Goal: Task Accomplishment & Management: Use online tool/utility

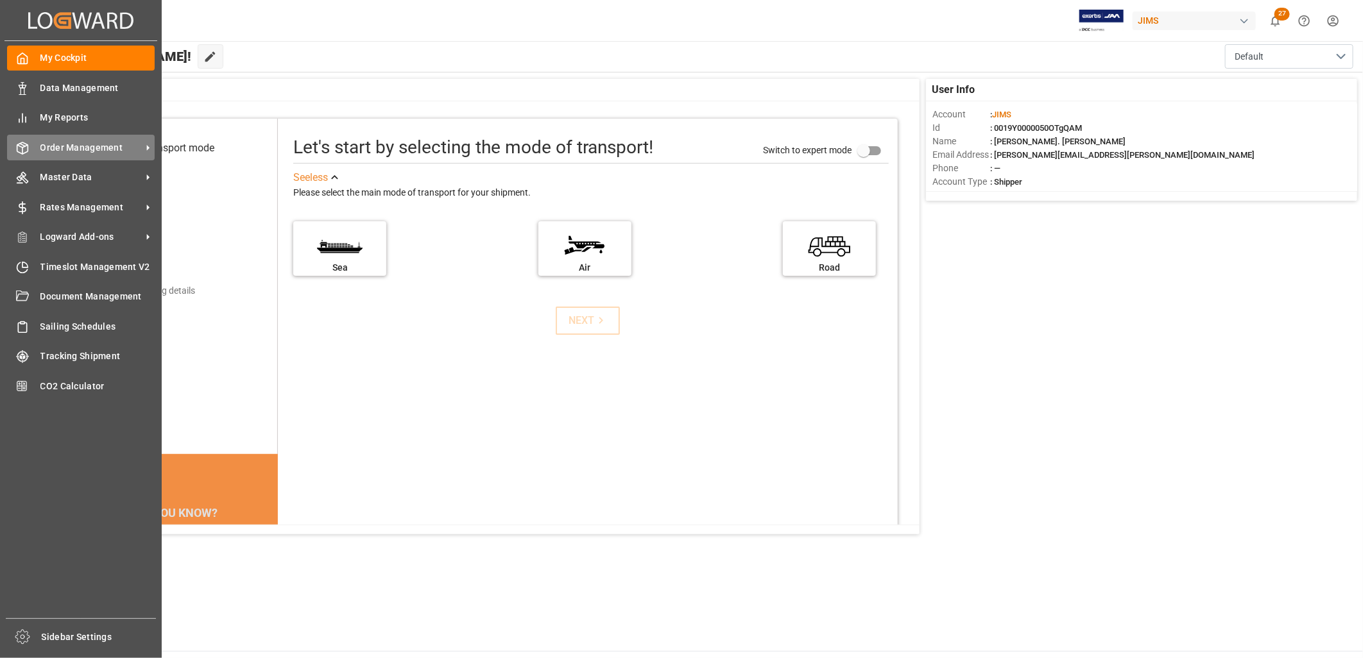
click at [61, 141] on span "Order Management" at bounding box center [90, 147] width 101 height 13
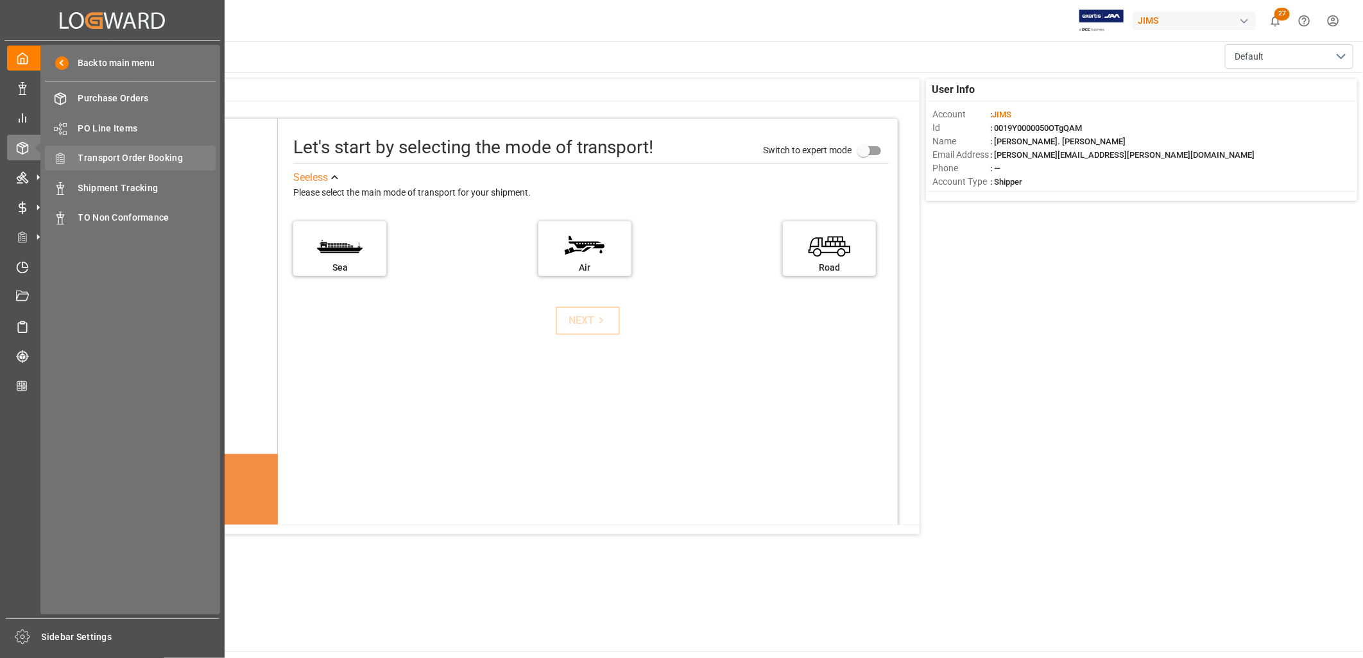
click at [143, 153] on span "Transport Order Booking" at bounding box center [147, 157] width 138 height 13
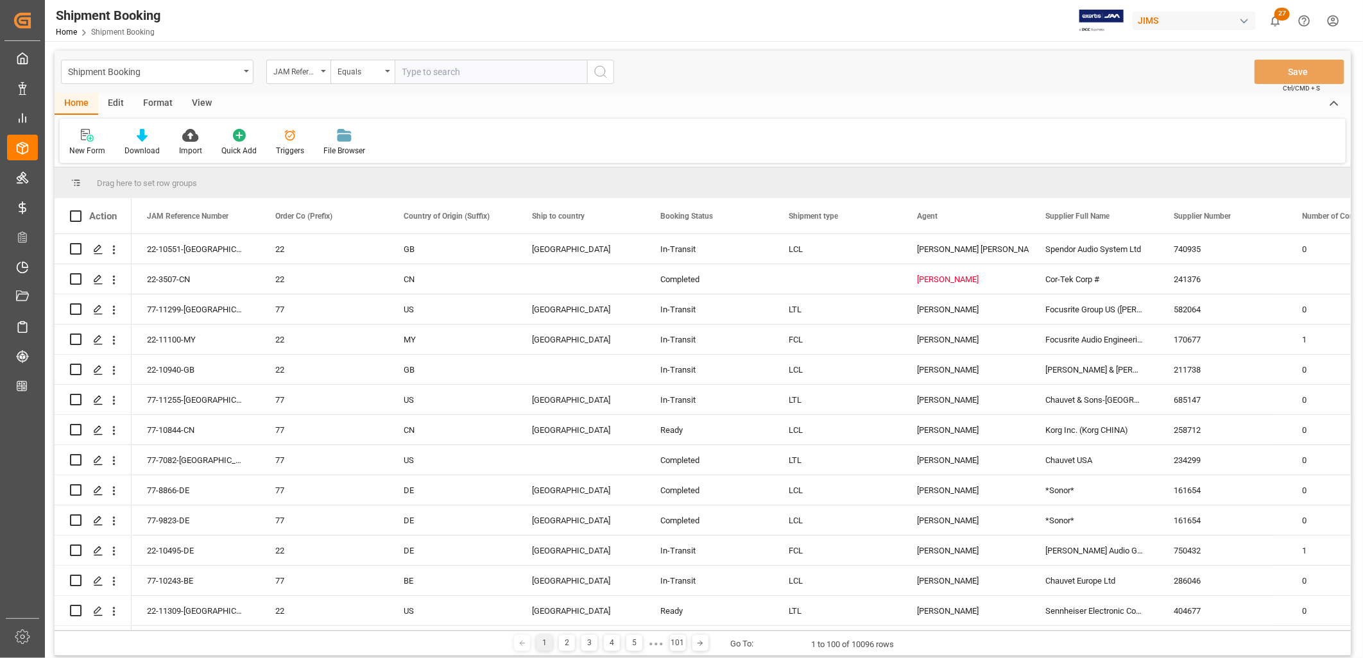
click at [408, 64] on input "text" at bounding box center [491, 72] width 193 height 24
click at [328, 68] on div "JAM Reference Number" at bounding box center [298, 72] width 64 height 24
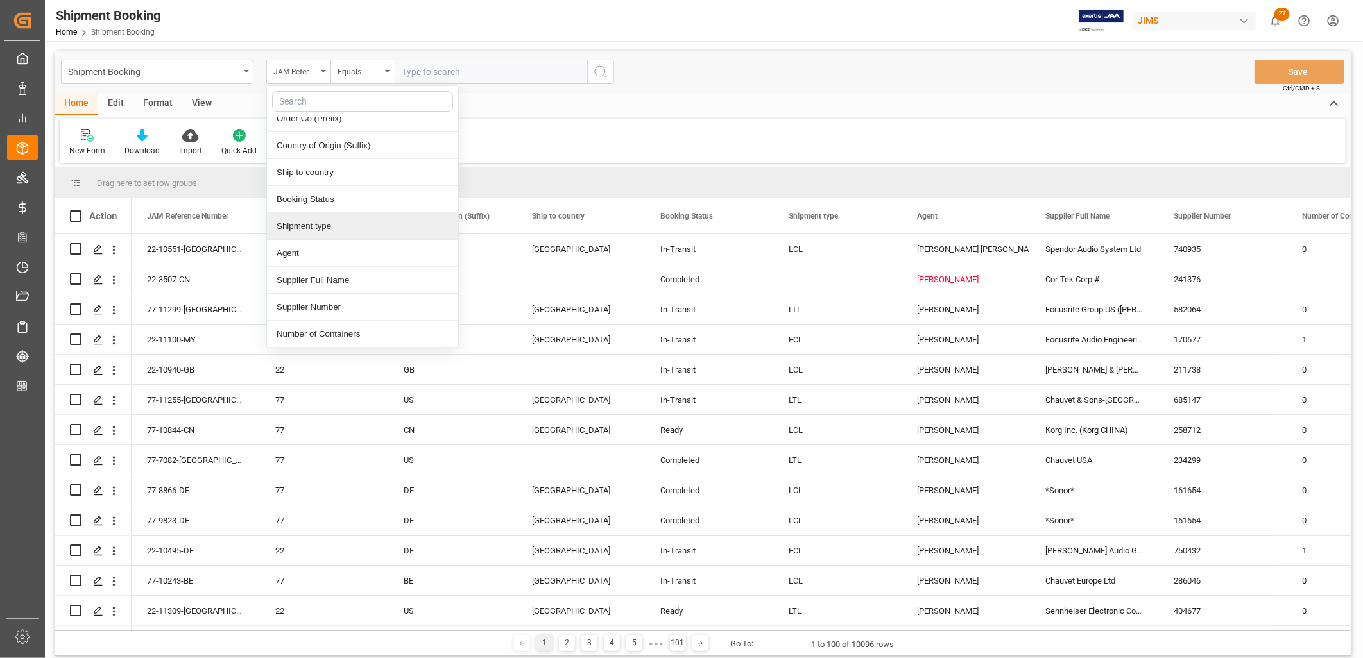
scroll to position [71, 0]
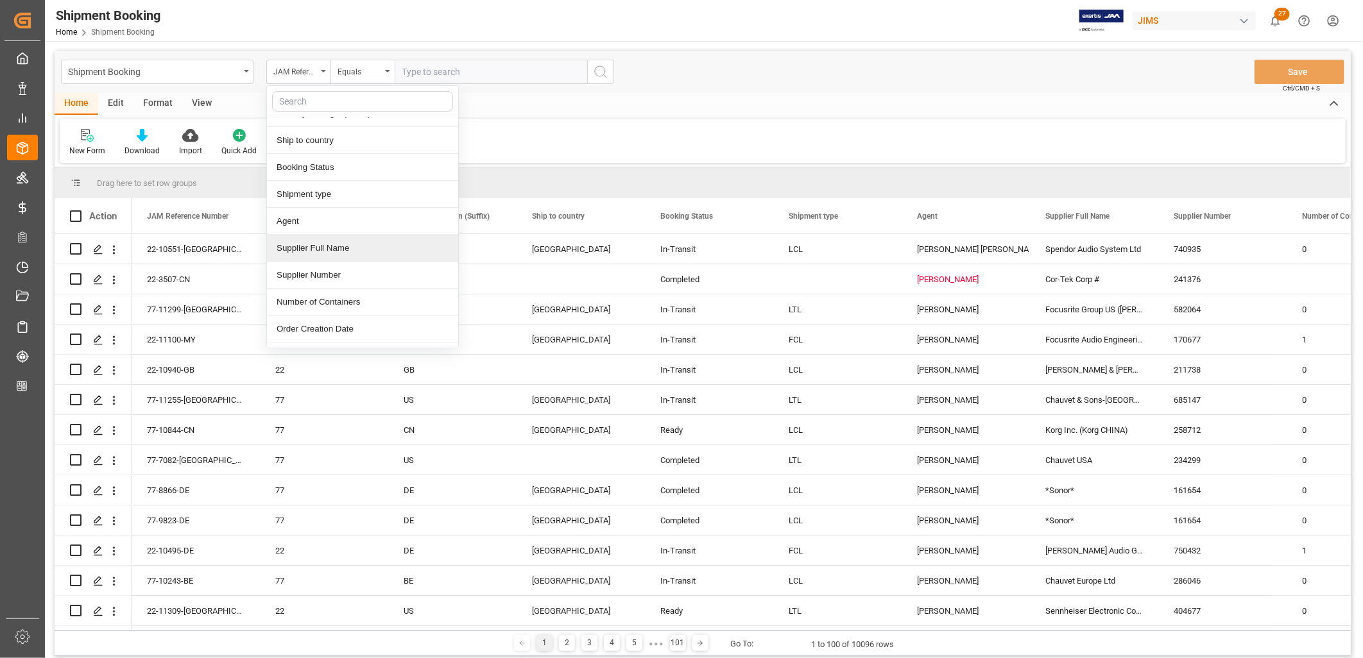
click at [340, 251] on div "Supplier Full Name" at bounding box center [362, 248] width 191 height 27
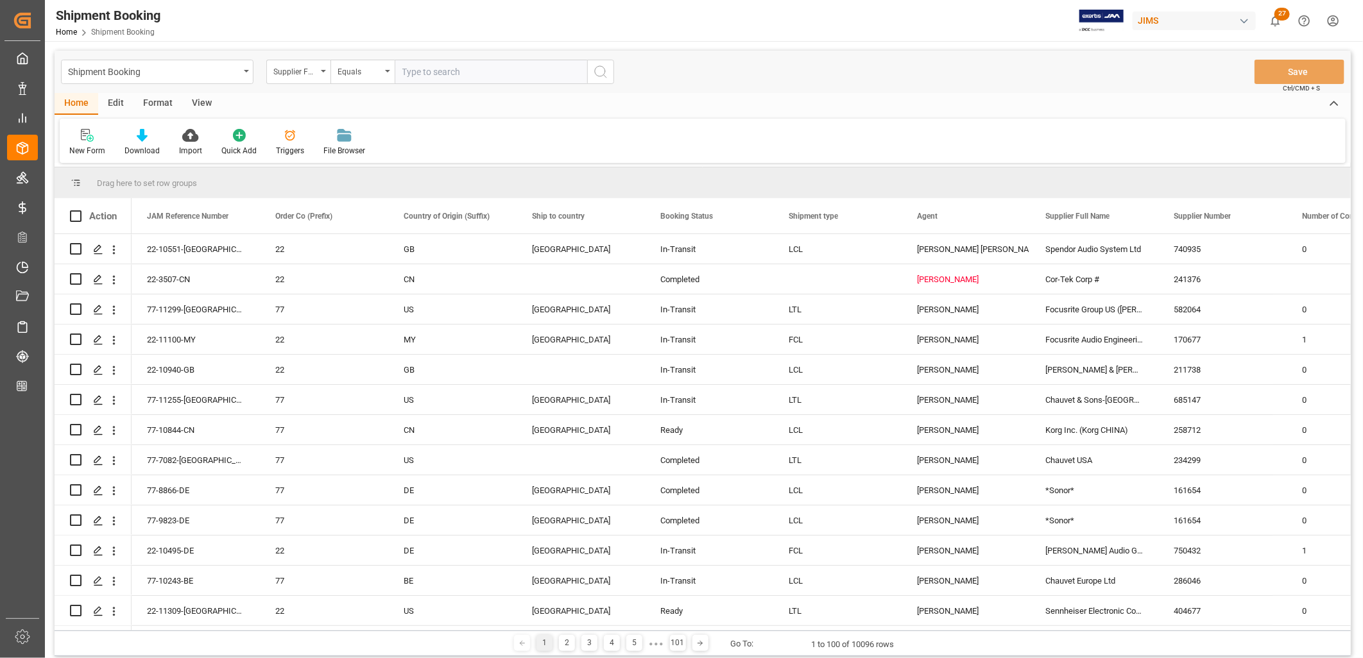
click at [422, 69] on input "text" at bounding box center [491, 72] width 193 height 24
type input "Cortek"
click at [601, 68] on icon "search button" at bounding box center [600, 71] width 15 height 15
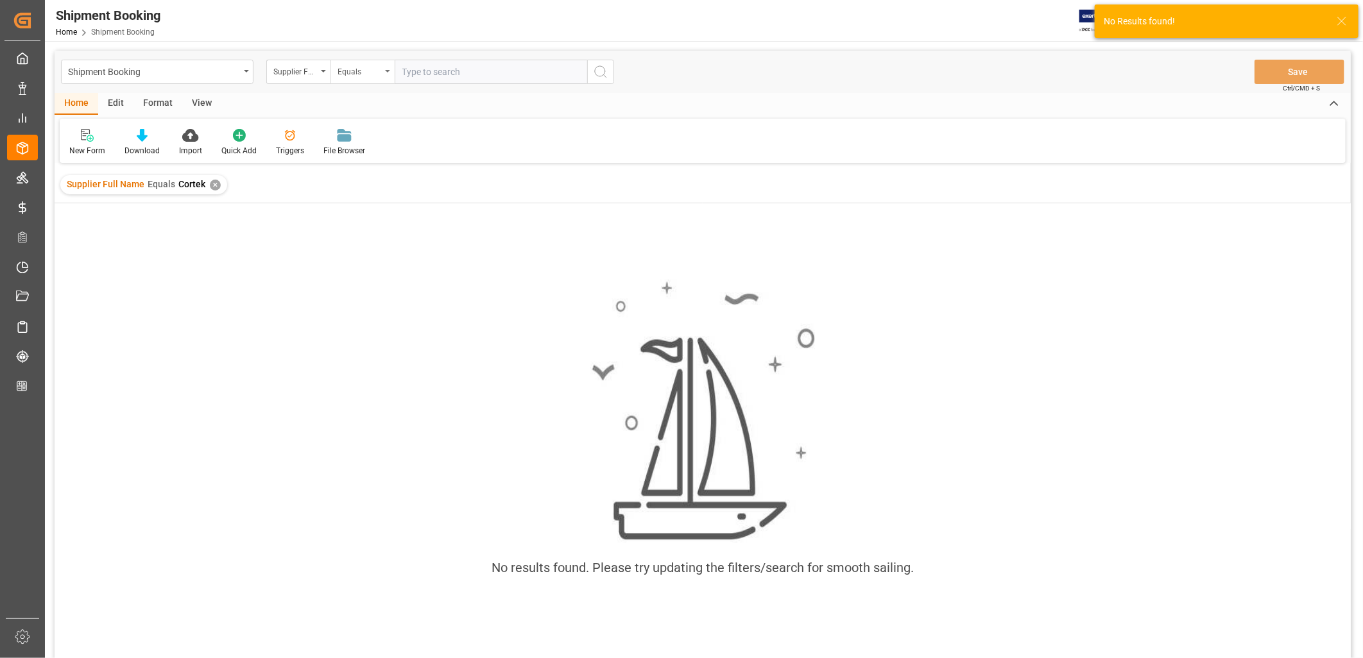
click at [387, 69] on div "Equals" at bounding box center [362, 72] width 64 height 24
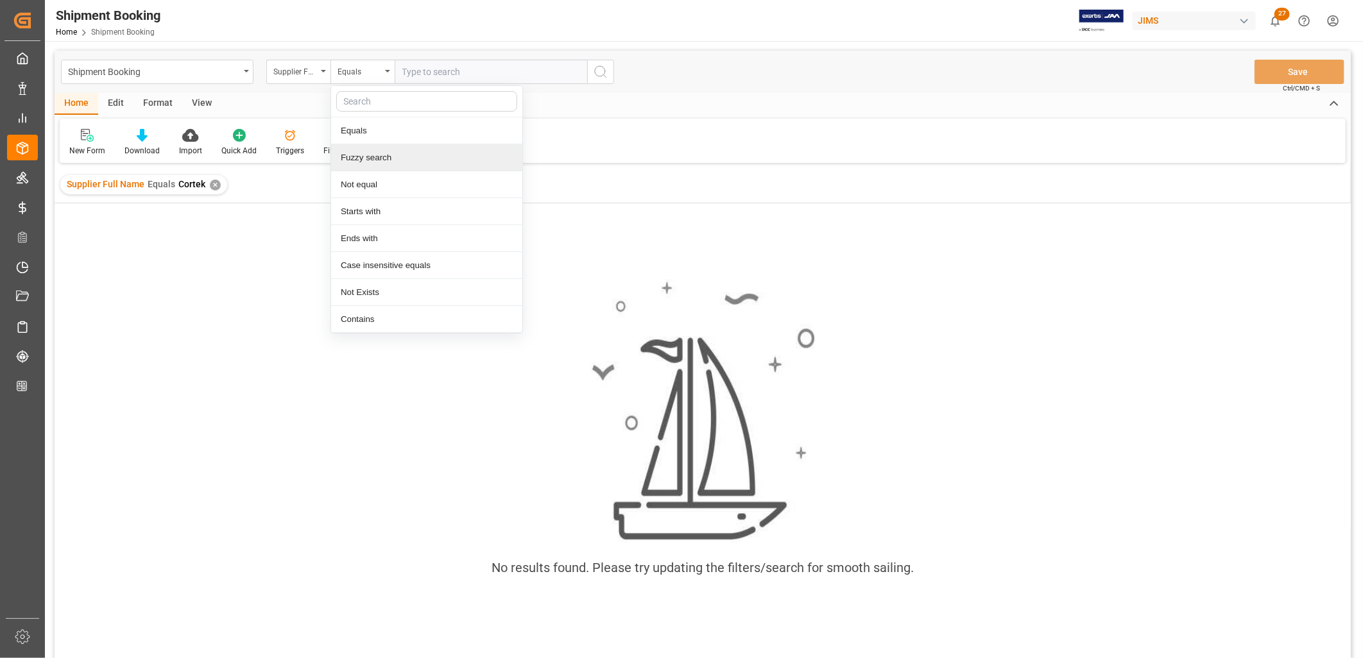
click at [377, 156] on div "Fuzzy search" at bounding box center [426, 157] width 191 height 27
type input "Cortek"
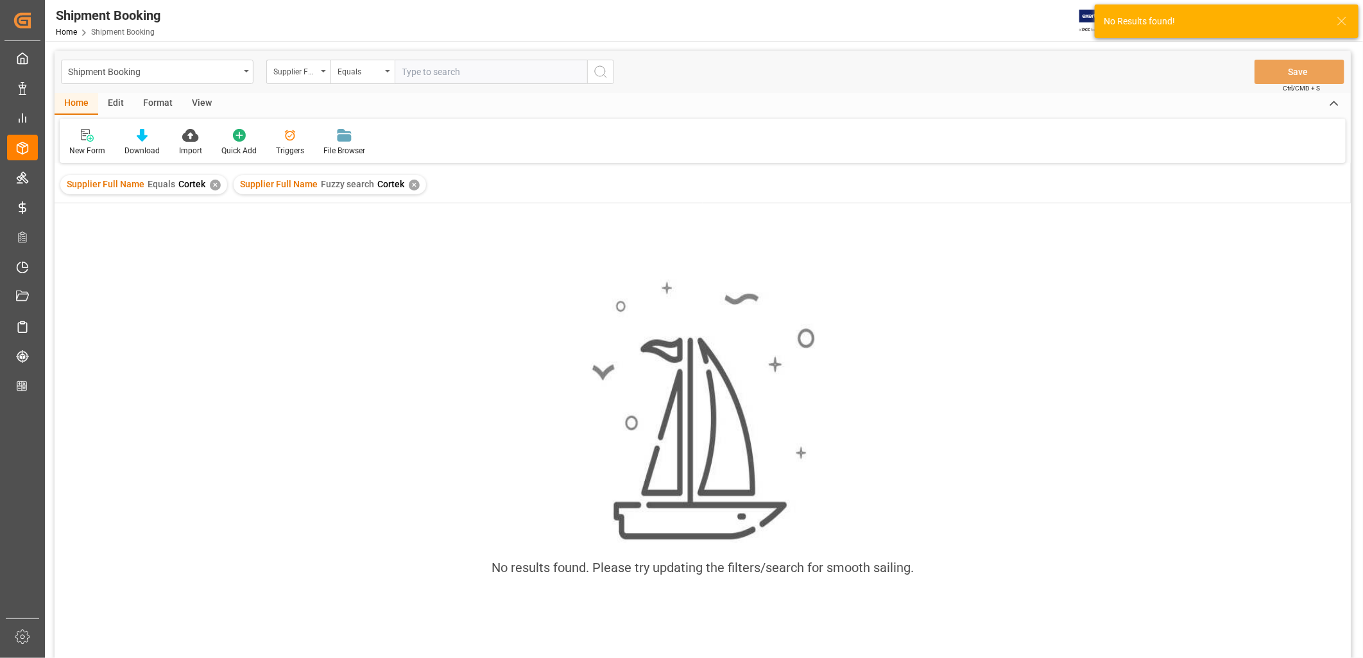
click at [212, 181] on div "✕" at bounding box center [215, 185] width 11 height 11
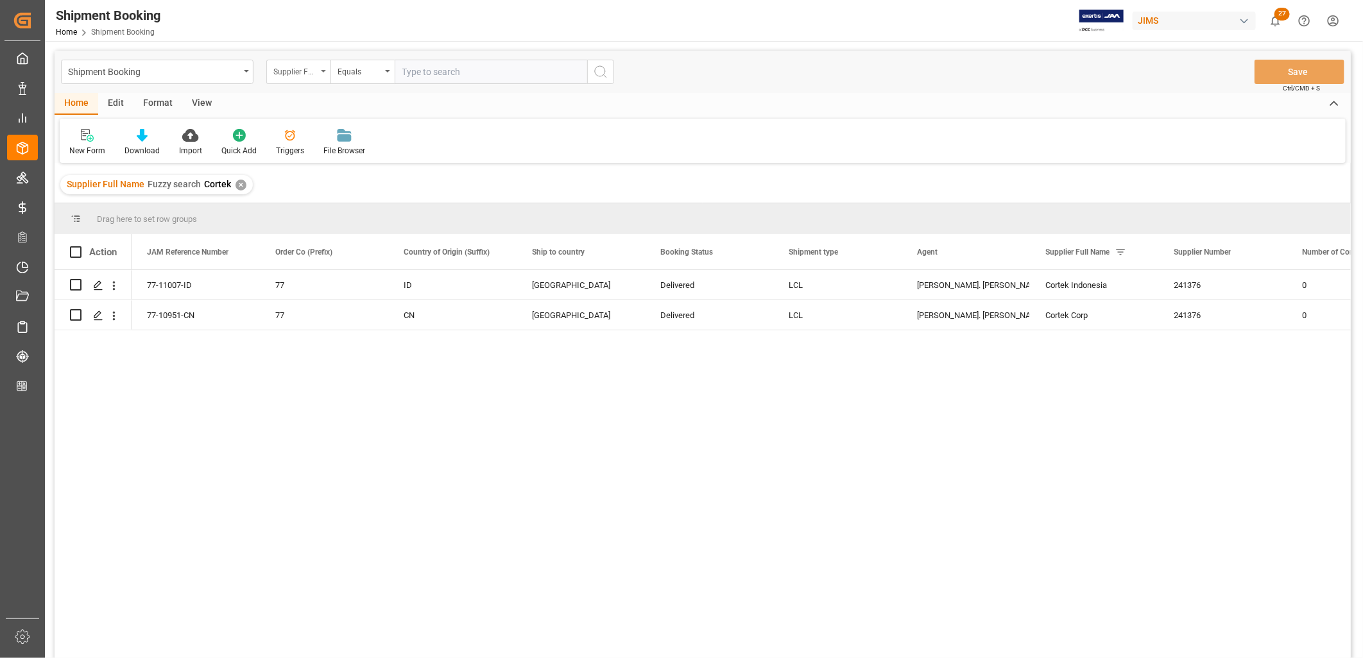
click at [323, 68] on div "Supplier Full Name" at bounding box center [298, 72] width 64 height 24
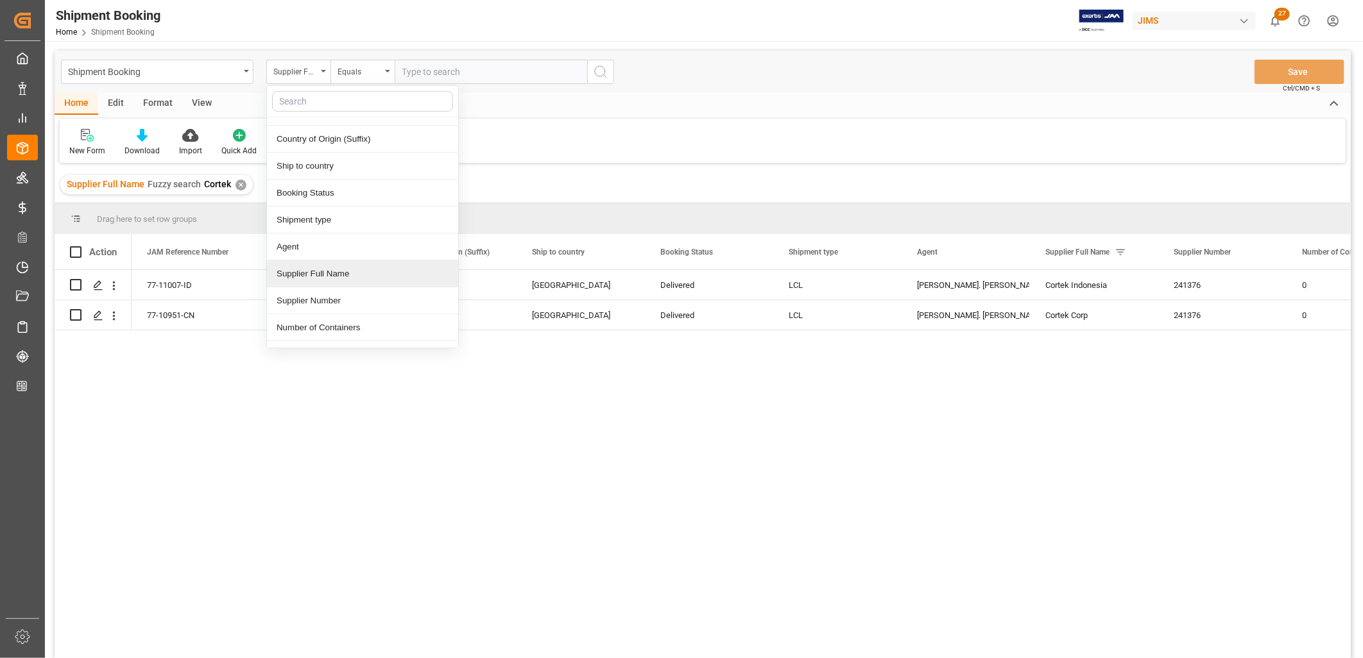
scroll to position [71, 0]
click at [291, 220] on div "Agent" at bounding box center [362, 221] width 191 height 27
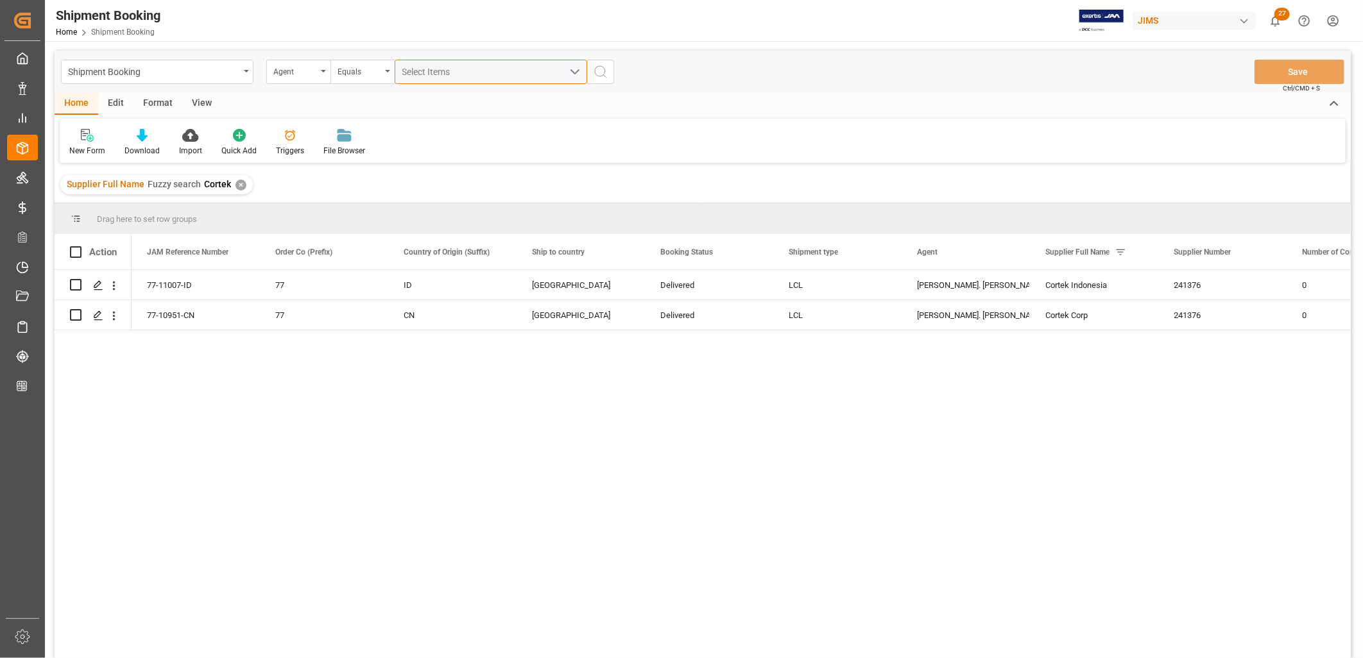
click at [576, 67] on button "Select Items" at bounding box center [491, 72] width 193 height 24
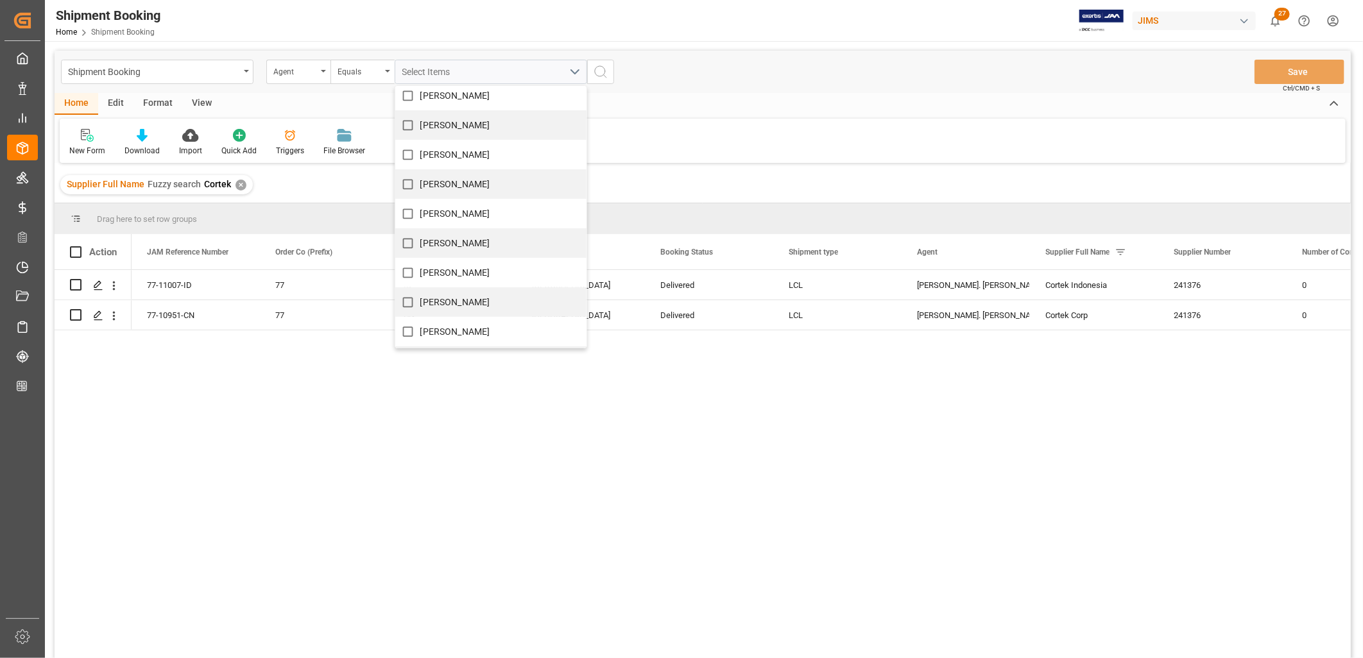
scroll to position [570, 0]
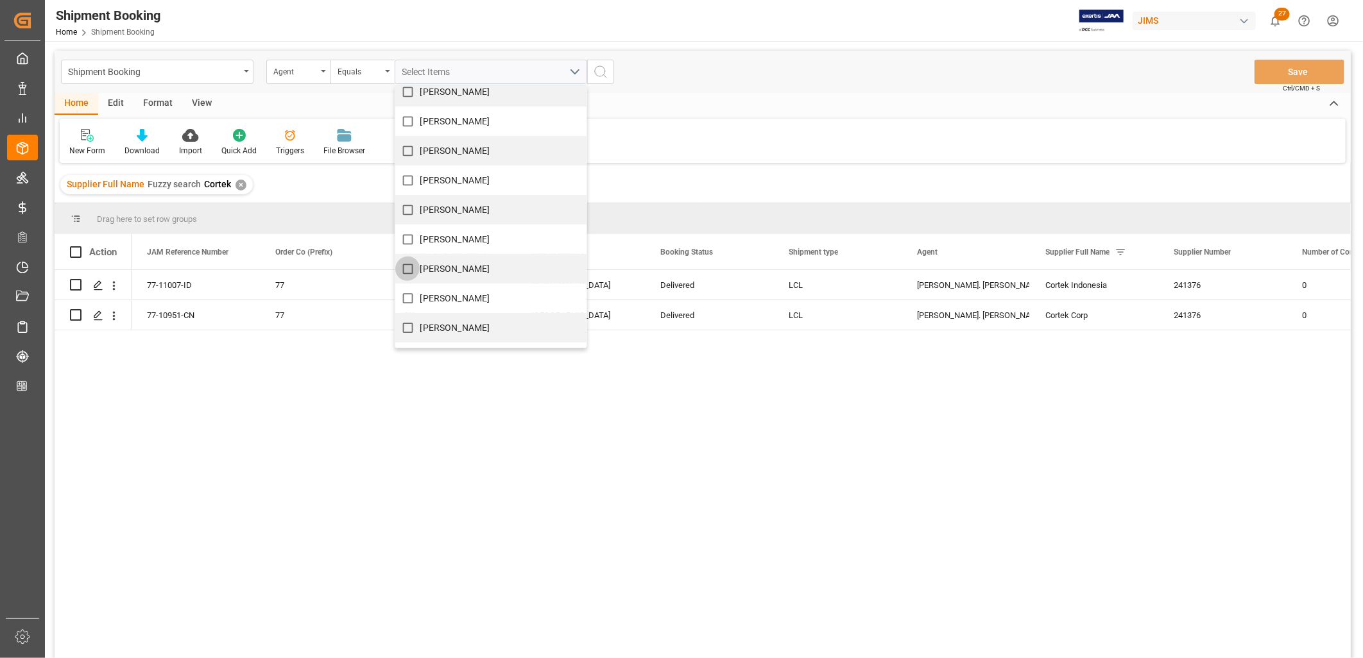
click at [407, 267] on input "[PERSON_NAME]" at bounding box center [407, 269] width 25 height 25
checkbox input "true"
click at [603, 74] on icon "search button" at bounding box center [600, 71] width 15 height 15
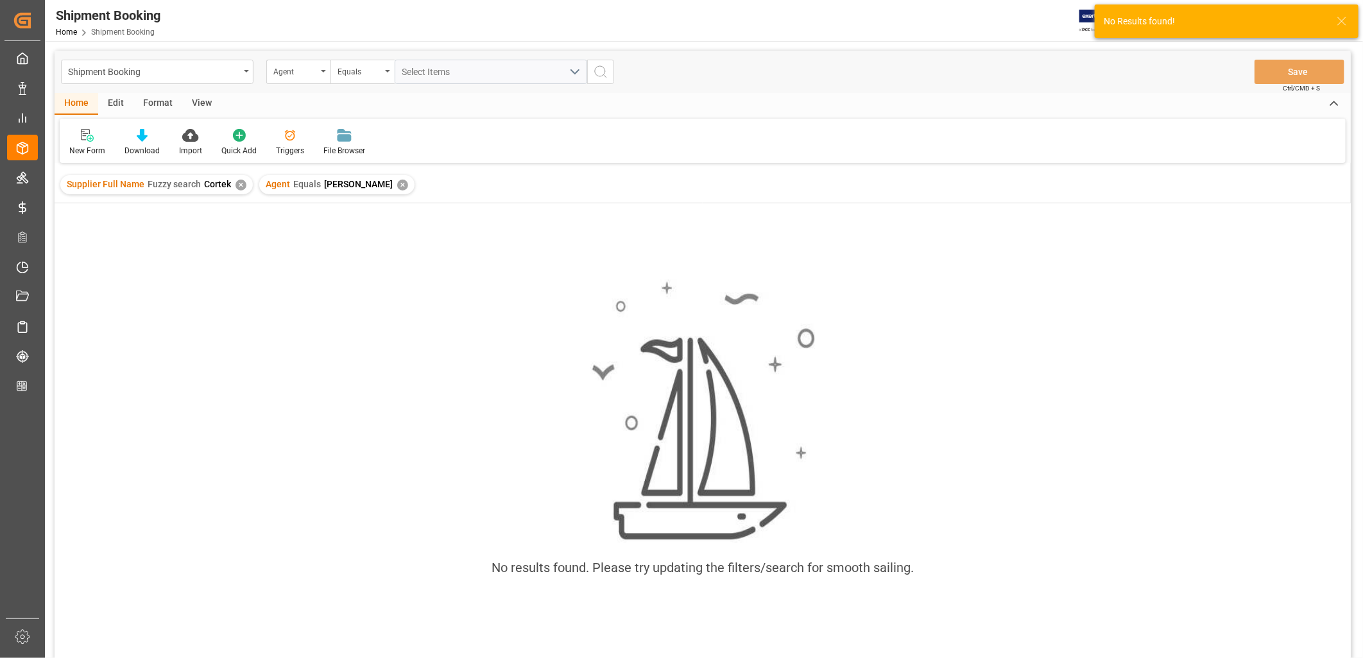
click at [239, 181] on div "✕" at bounding box center [241, 185] width 11 height 11
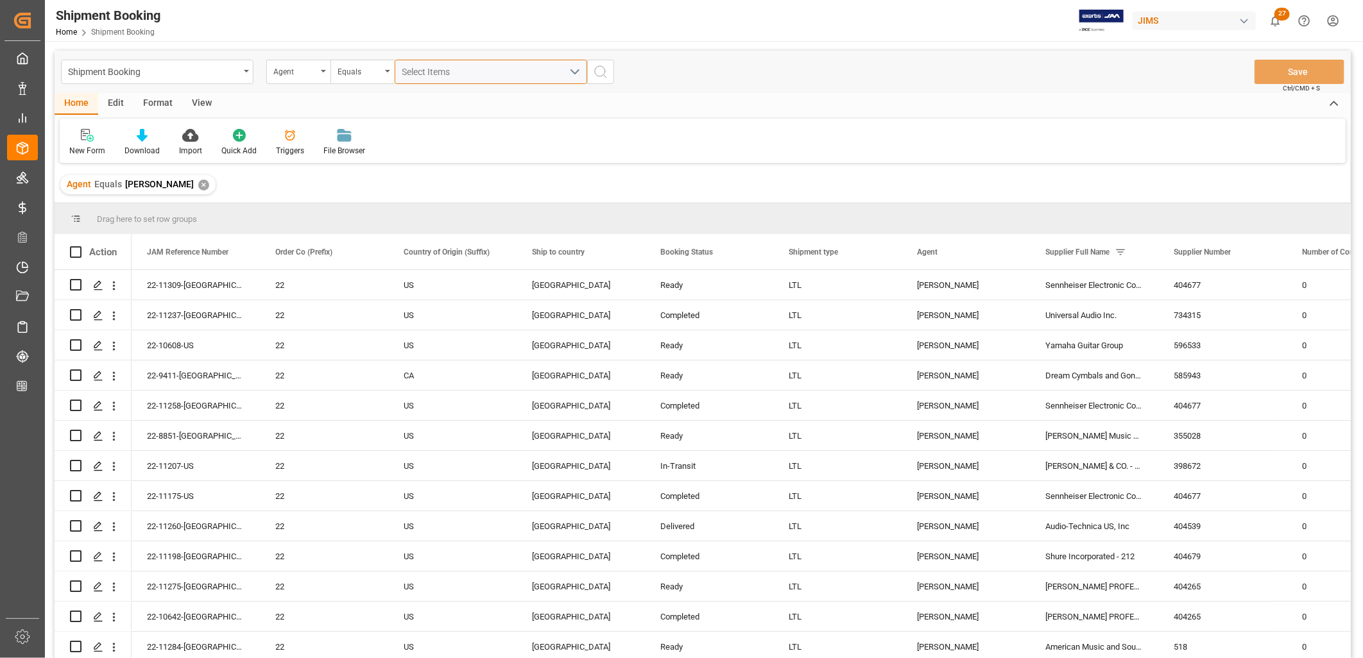
click at [575, 73] on button "Select Items" at bounding box center [491, 72] width 193 height 24
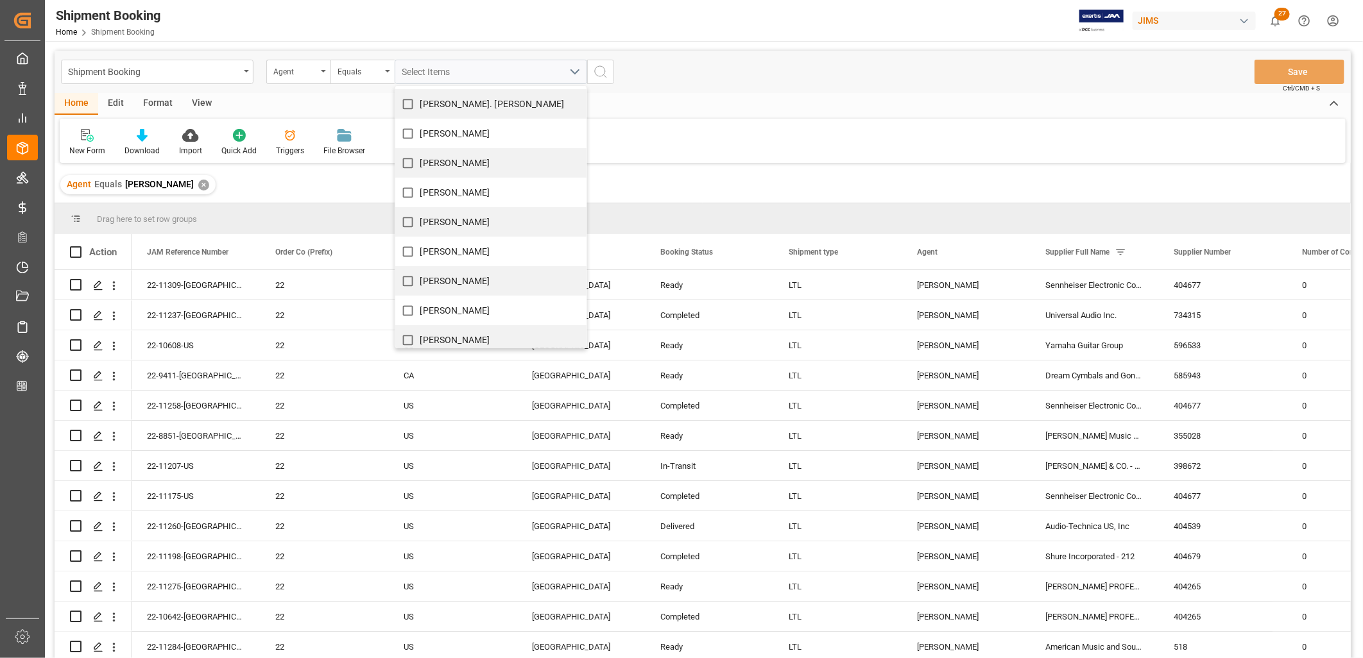
scroll to position [570, 0]
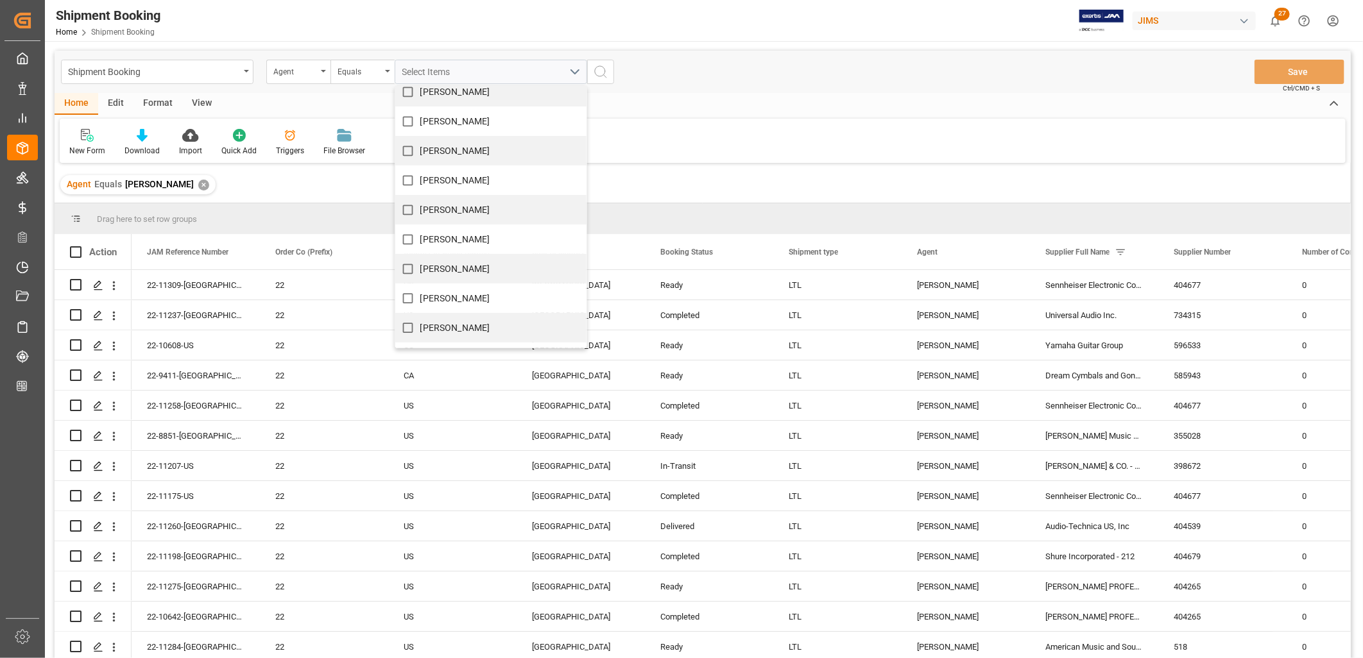
click at [409, 268] on input "[PERSON_NAME]" at bounding box center [407, 269] width 25 height 25
checkbox input "true"
click at [599, 71] on icon "search button" at bounding box center [600, 71] width 15 height 15
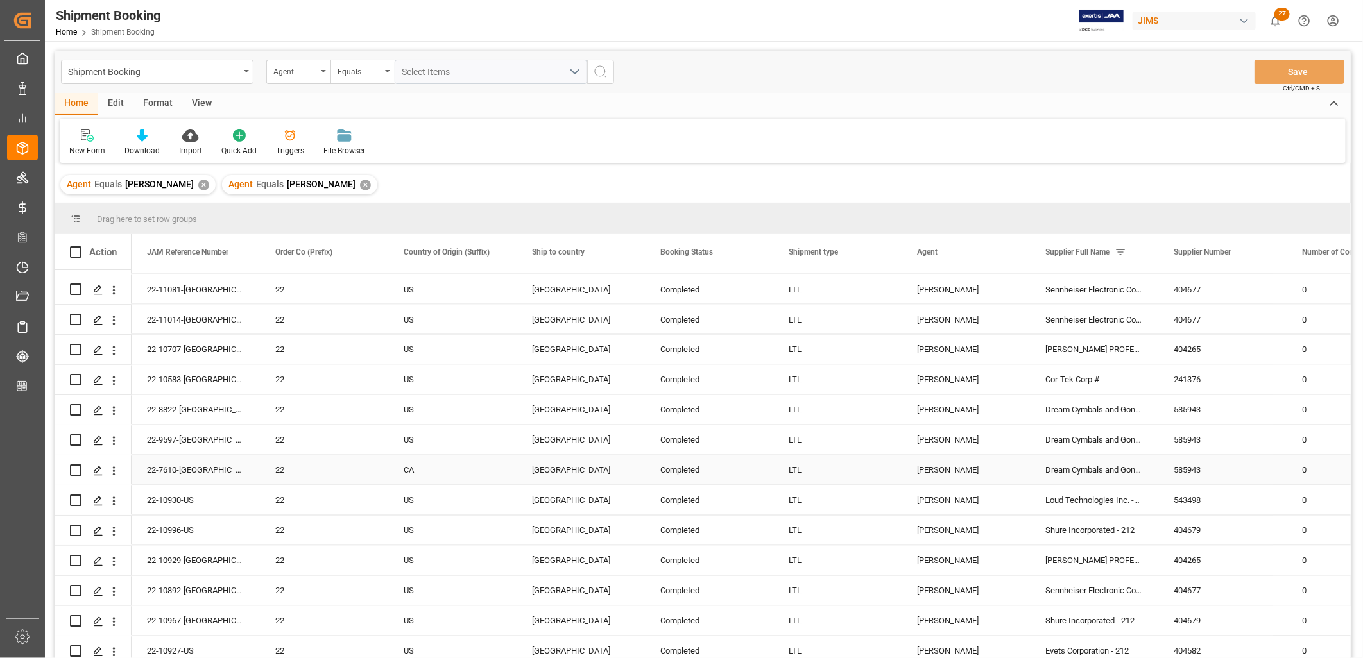
scroll to position [1497, 0]
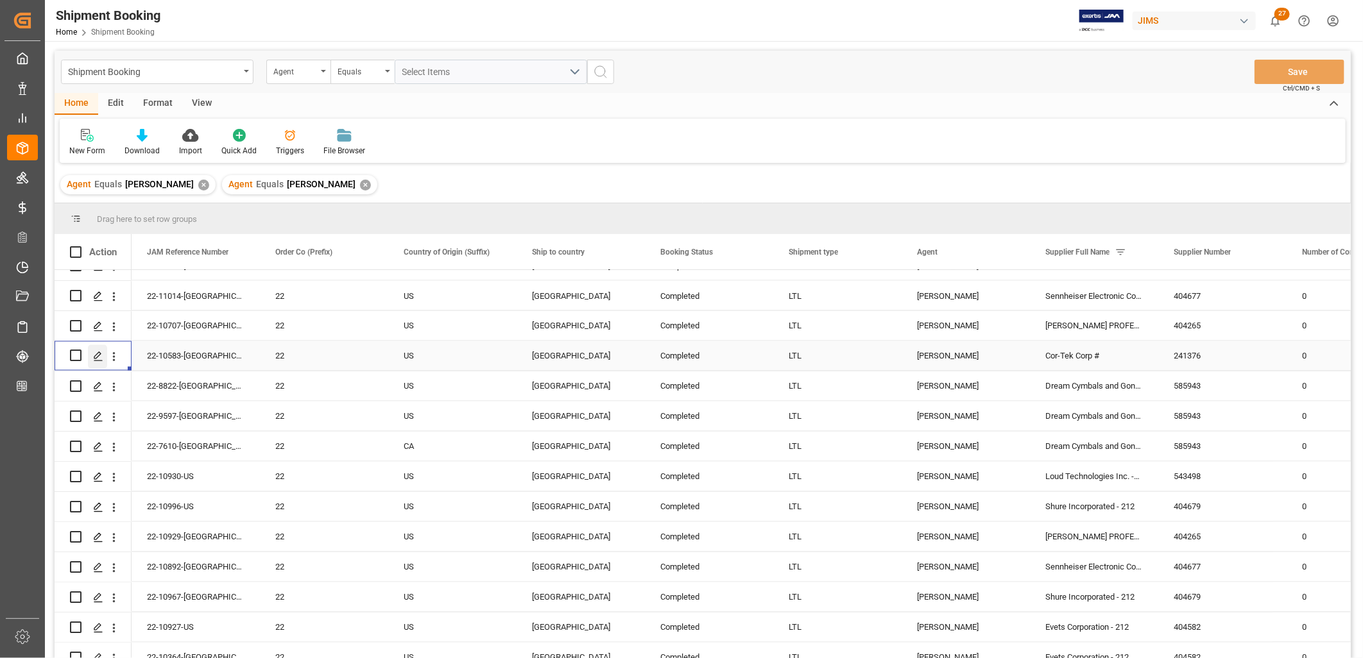
click at [98, 354] on icon "Press SPACE to select this row." at bounding box center [98, 357] width 10 height 10
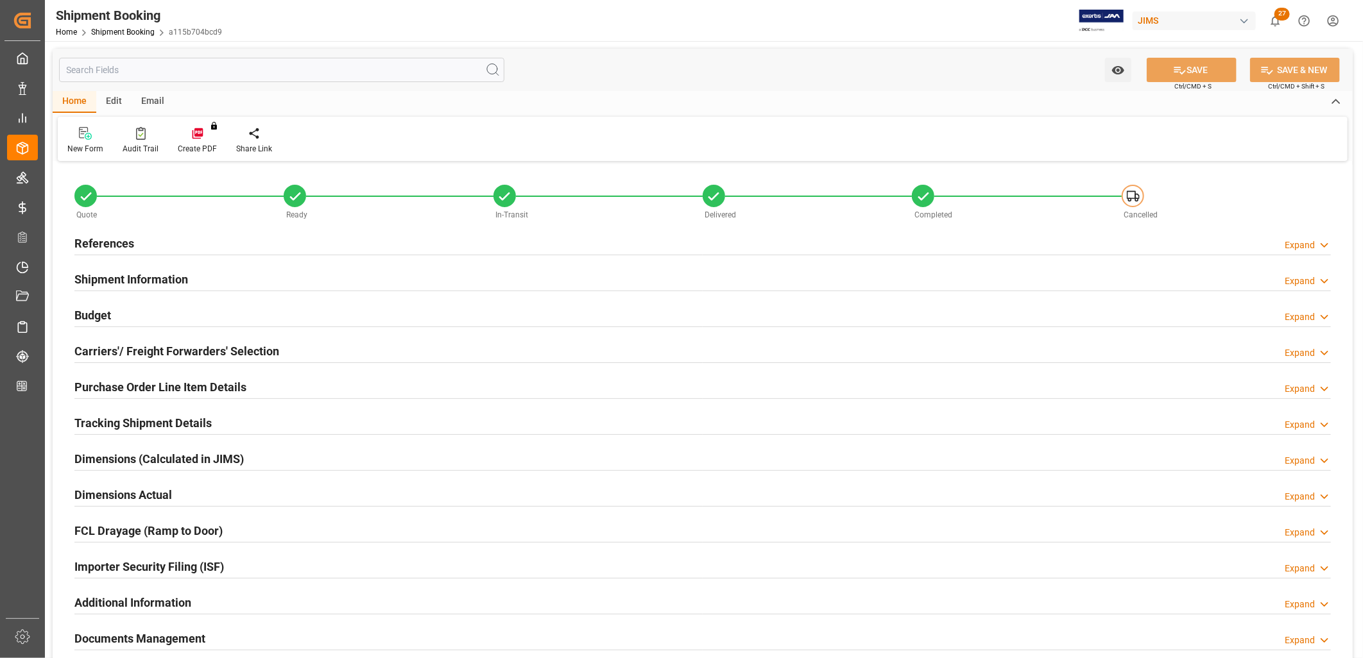
type input "0"
type input "7"
type input "[DATE] 13:38"
type input "[DATE]"
click at [105, 244] on h2 "References" at bounding box center [104, 243] width 60 height 17
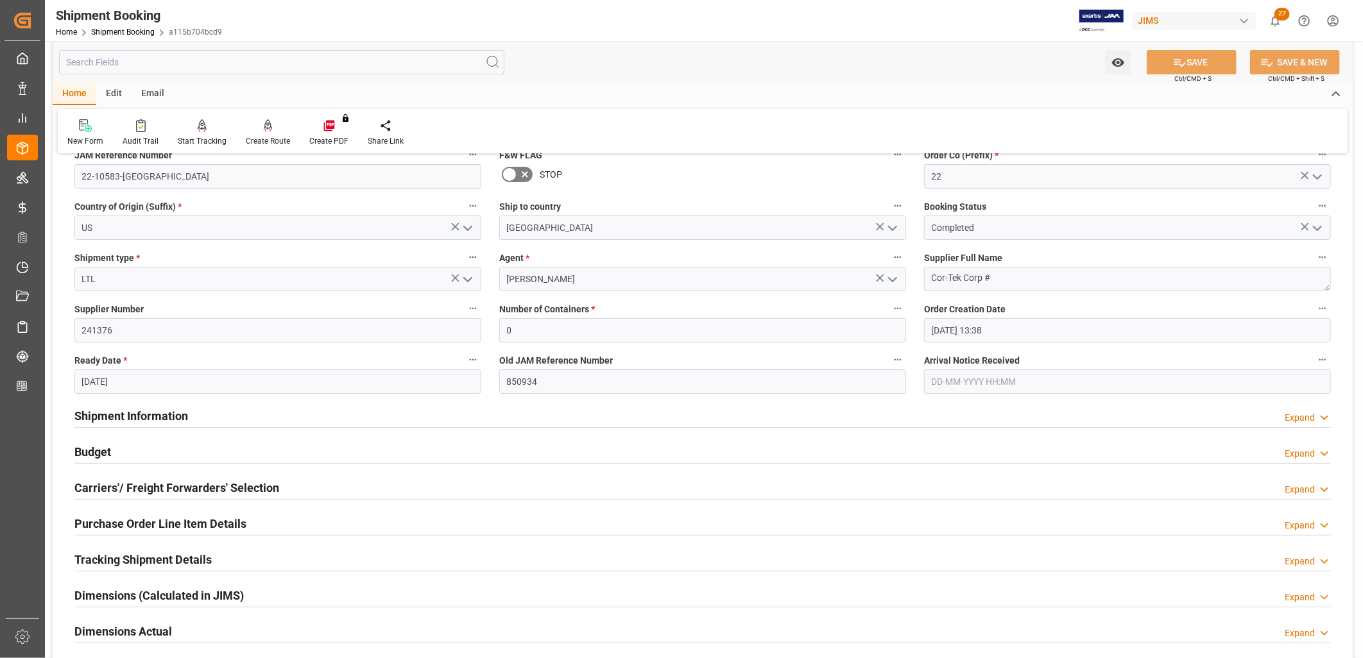
scroll to position [142, 0]
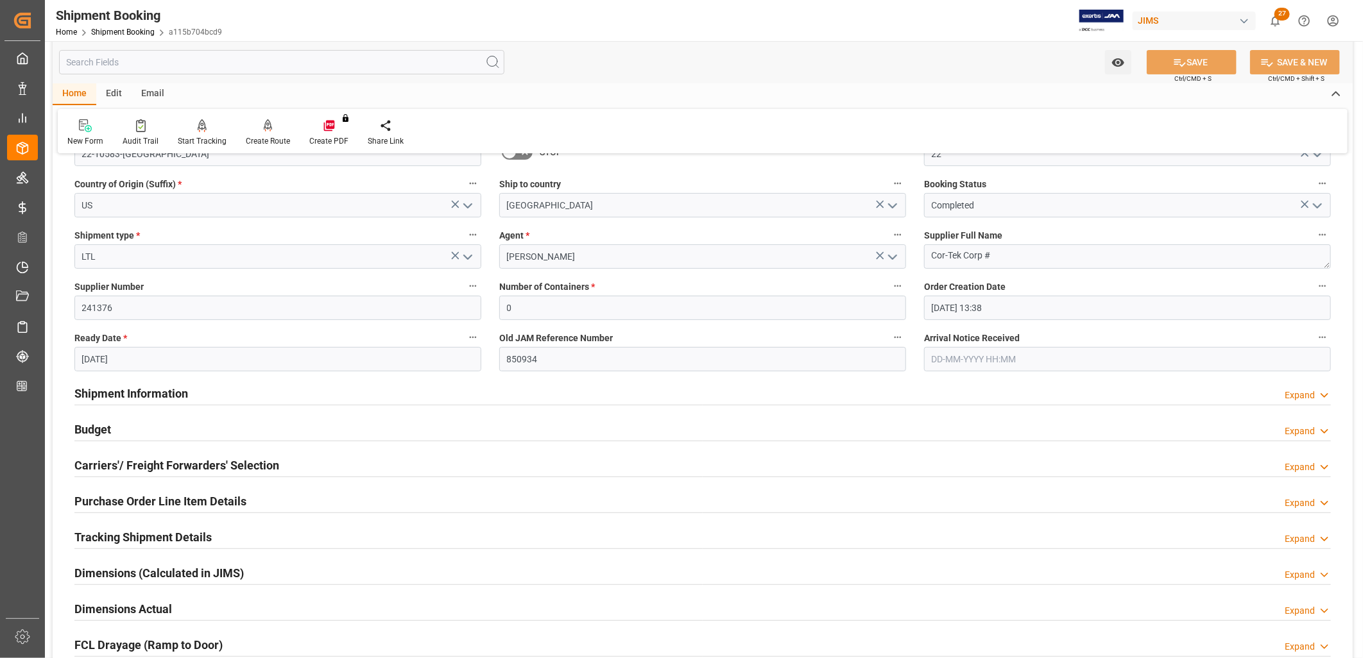
click at [138, 395] on h2 "Shipment Information" at bounding box center [131, 393] width 114 height 17
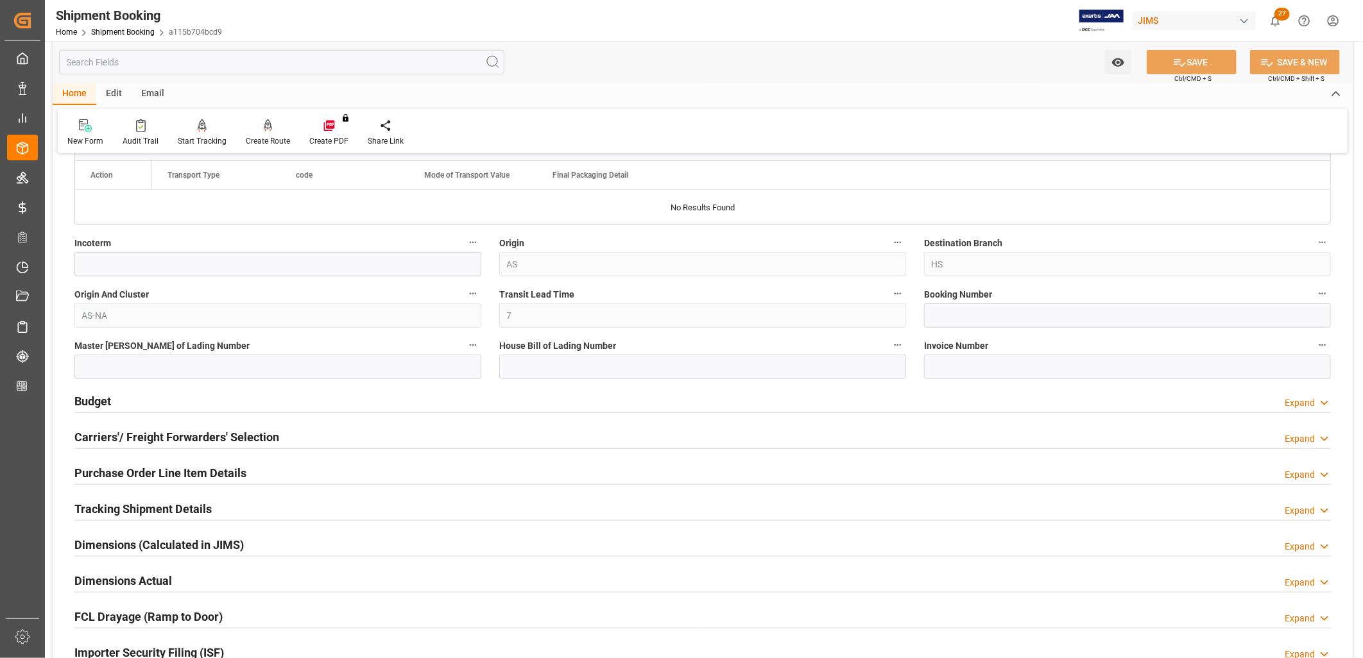
scroll to position [784, 0]
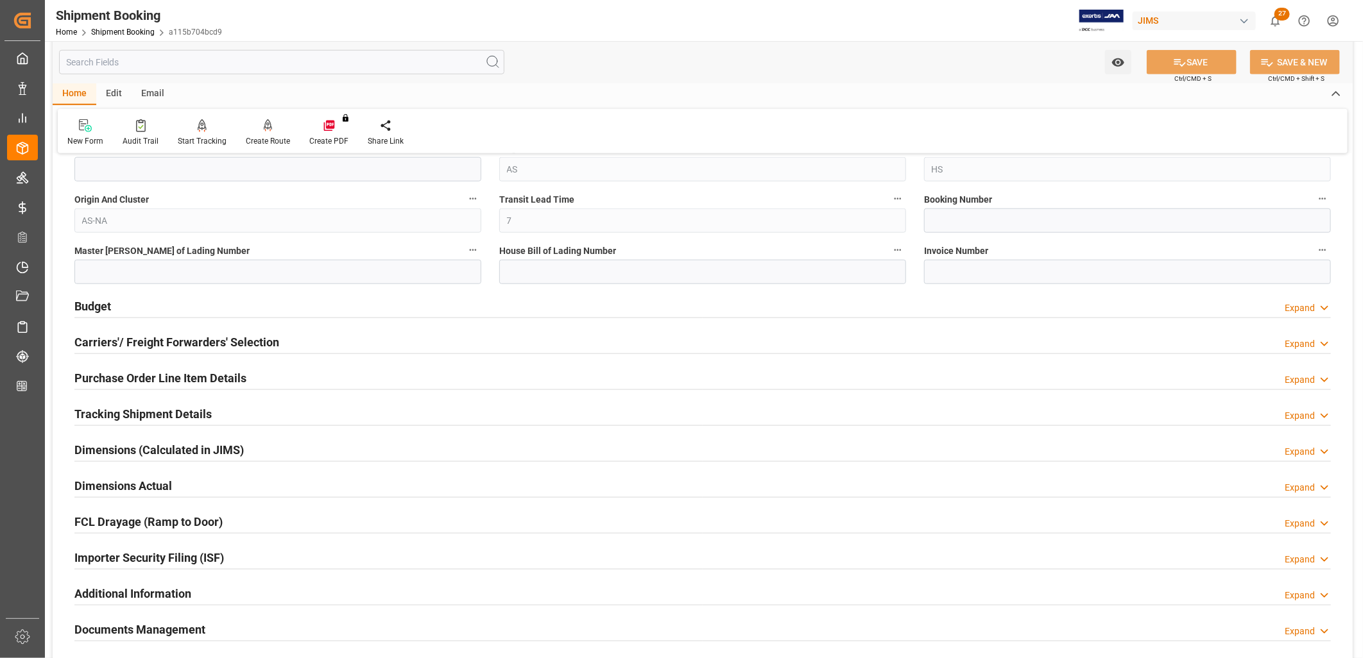
click at [234, 343] on h2 "Carriers'/ Freight Forwarders' Selection" at bounding box center [176, 342] width 205 height 17
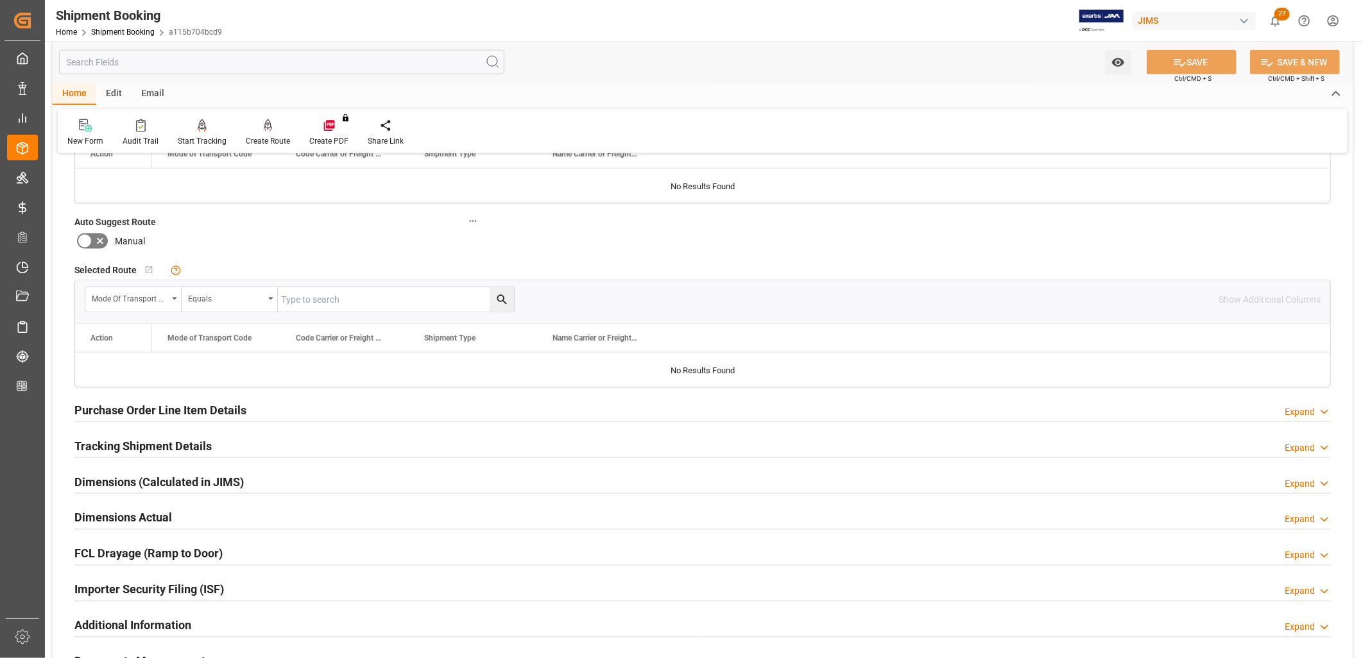
scroll to position [1212, 0]
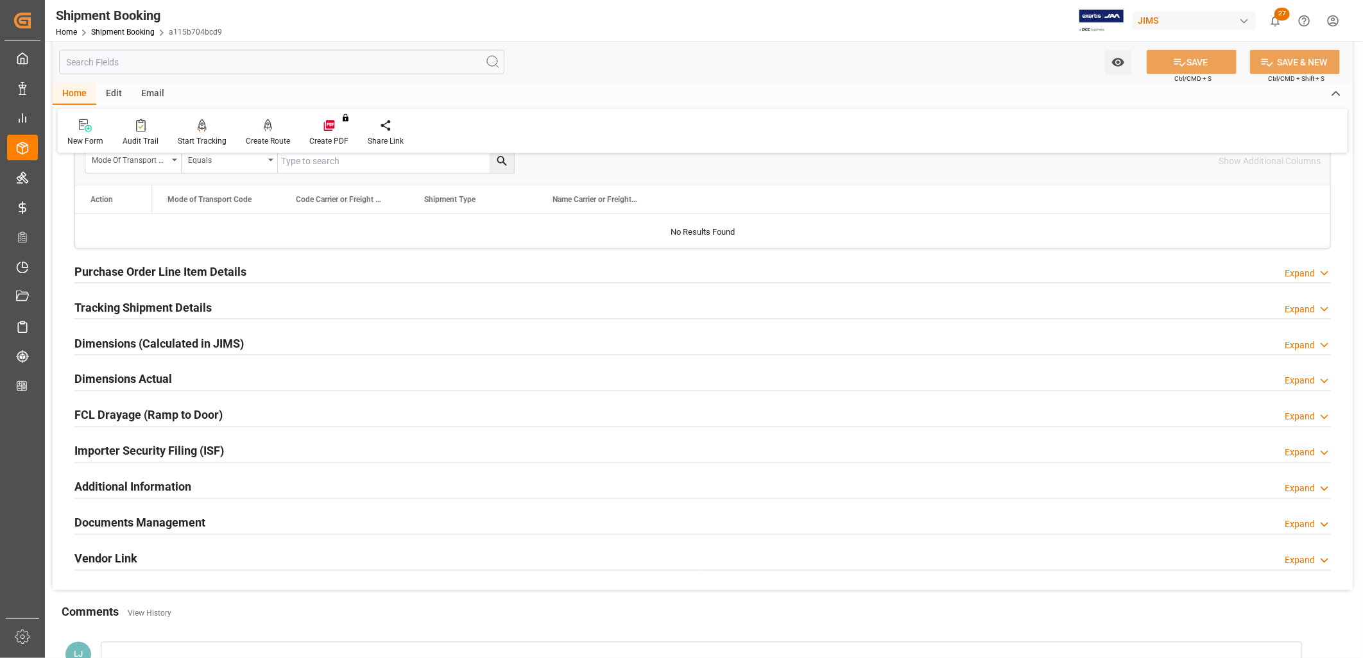
click at [180, 511] on div "Documents Management" at bounding box center [139, 522] width 131 height 24
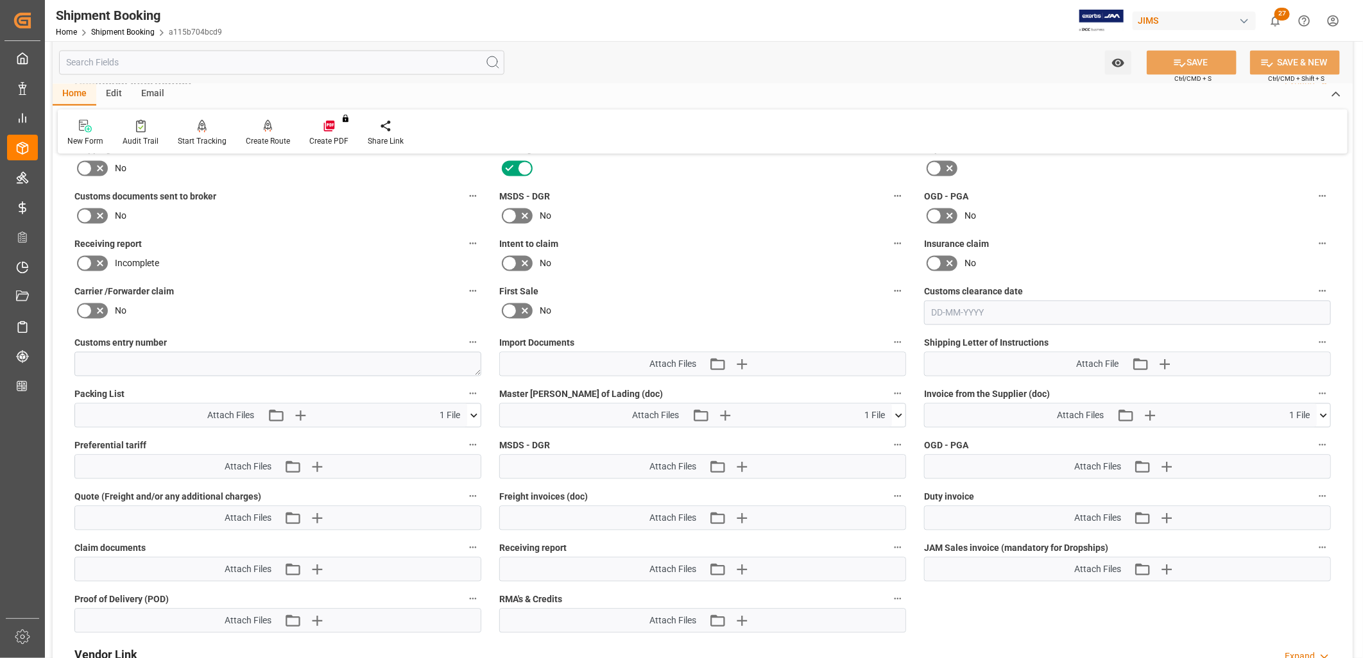
scroll to position [1711, 0]
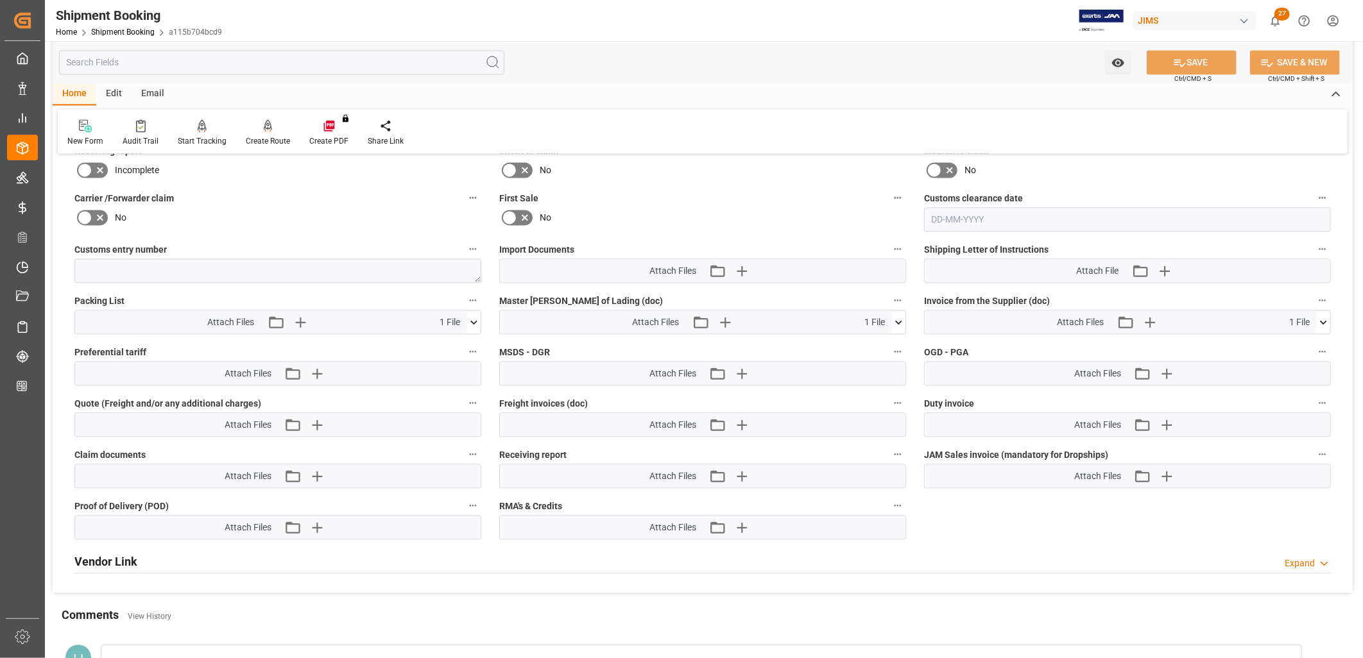
click at [1324, 317] on icon at bounding box center [1323, 322] width 13 height 13
click at [1313, 342] on icon at bounding box center [1316, 346] width 12 height 8
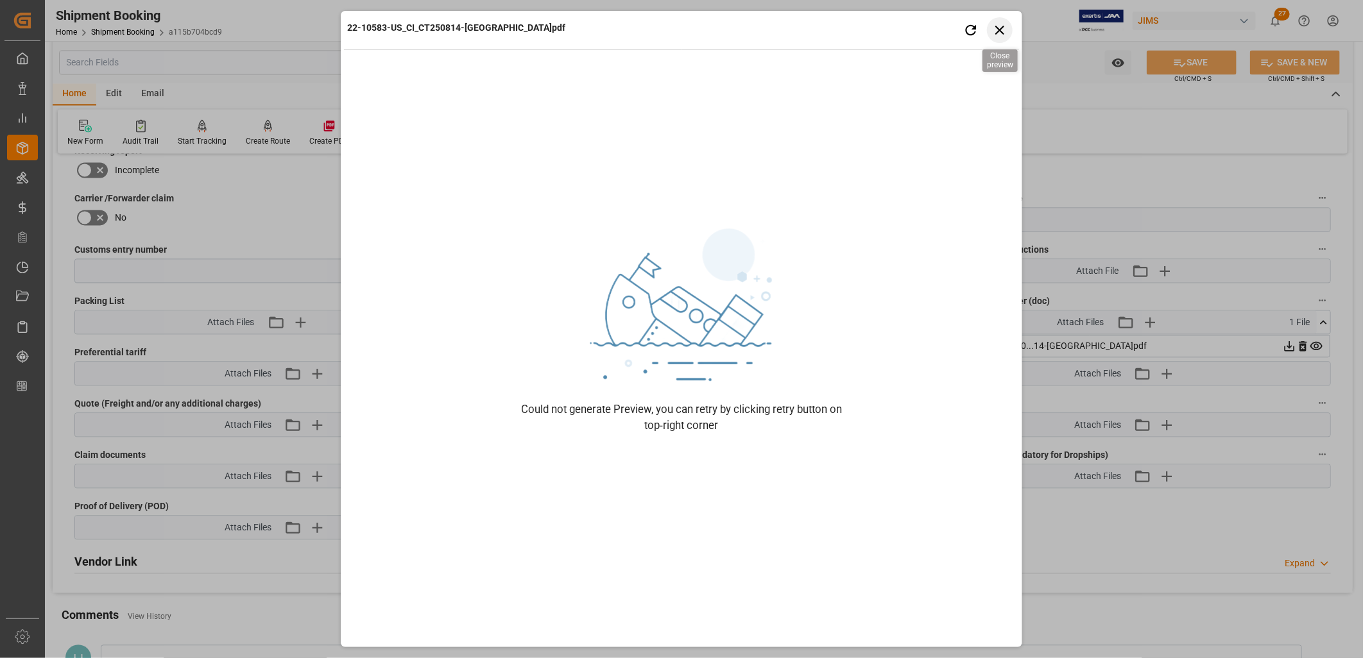
click at [1000, 22] on icon "button" at bounding box center [1000, 30] width 16 height 16
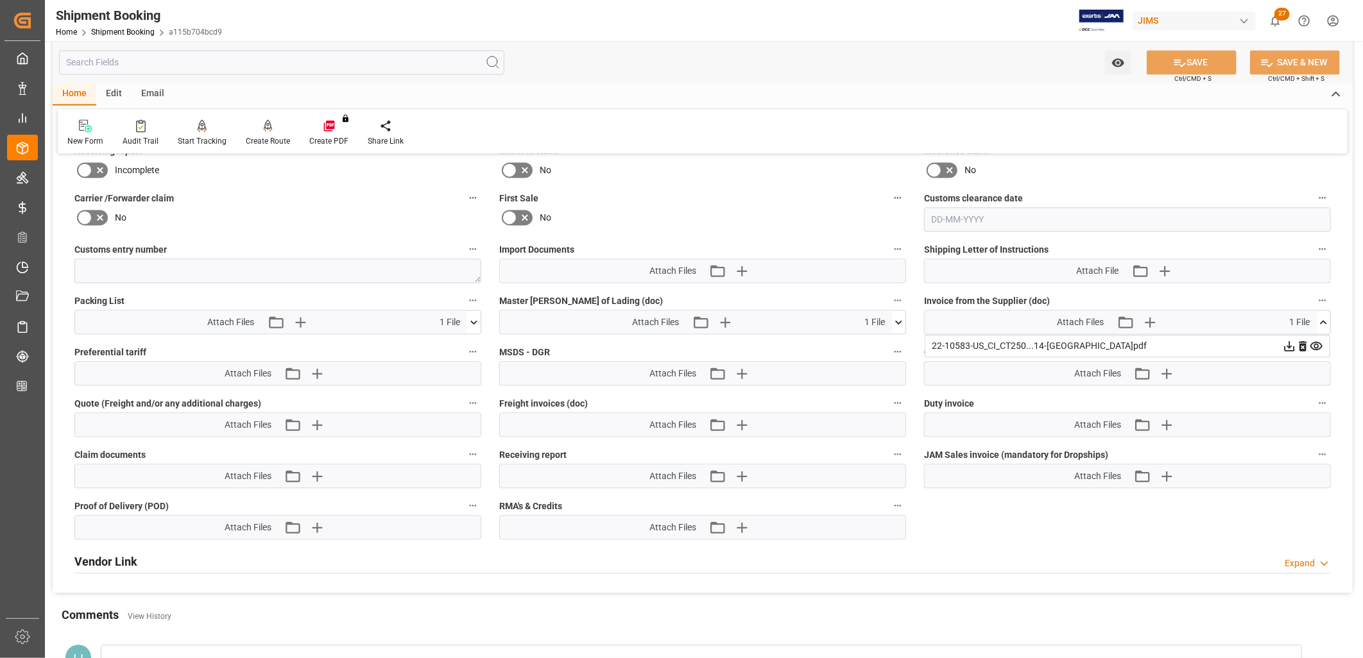
click at [1287, 344] on icon at bounding box center [1289, 345] width 13 height 13
